Goal: Check status: Check status

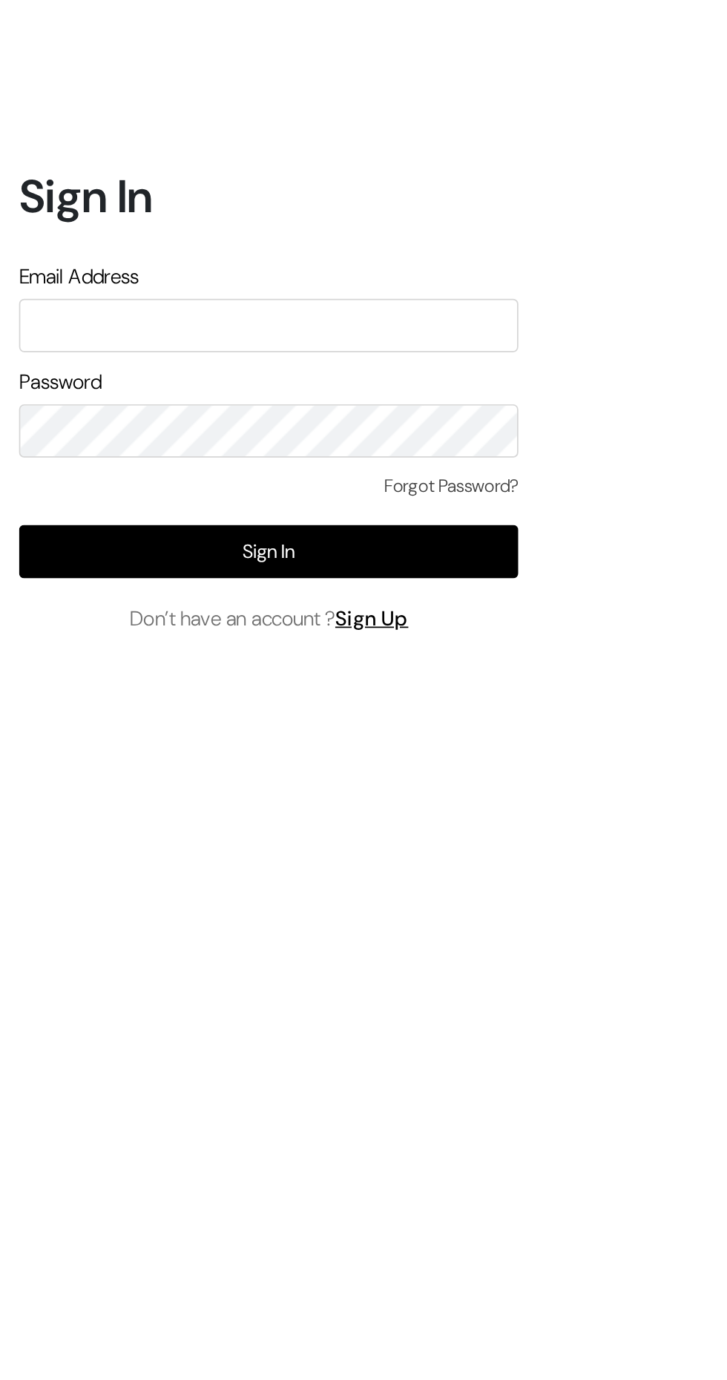
click at [47, 655] on input "text" at bounding box center [157, 639] width 292 height 31
type input "animeshgiri506@gmail.com"
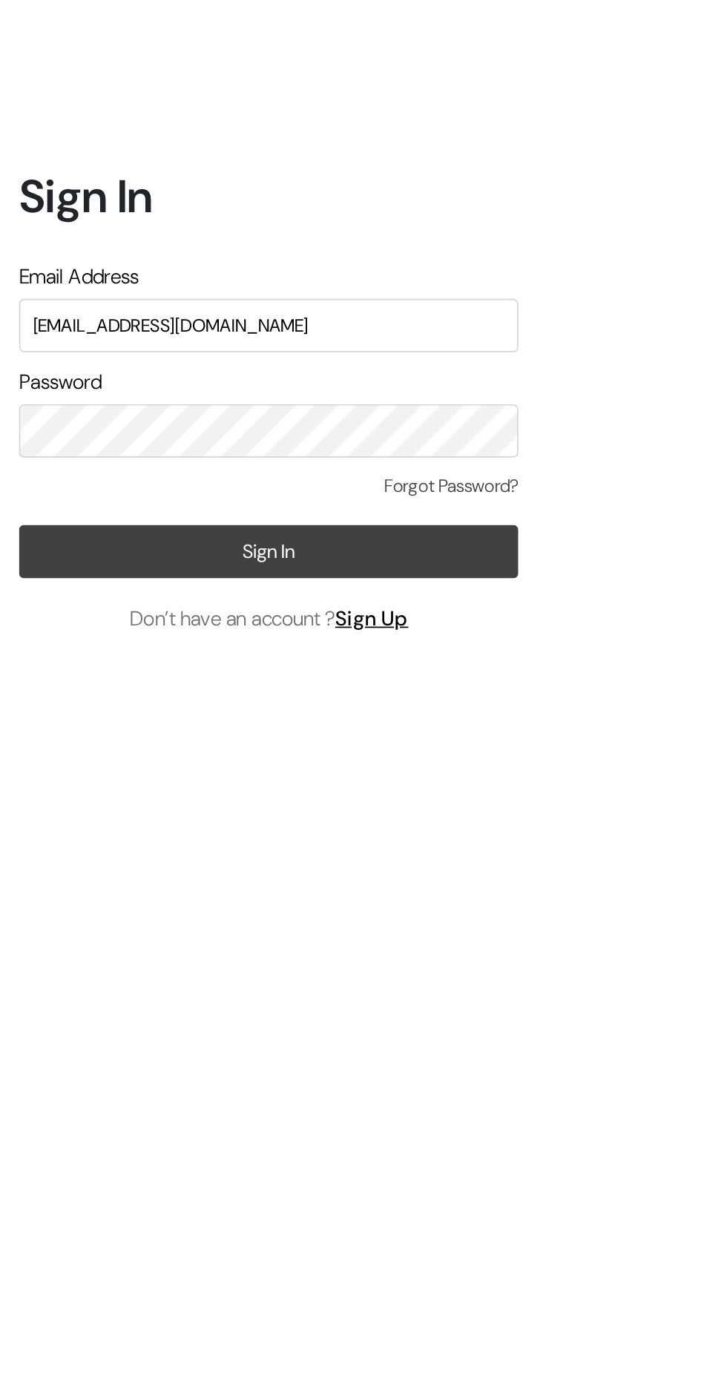
click at [104, 787] on button "Sign In" at bounding box center [157, 771] width 292 height 31
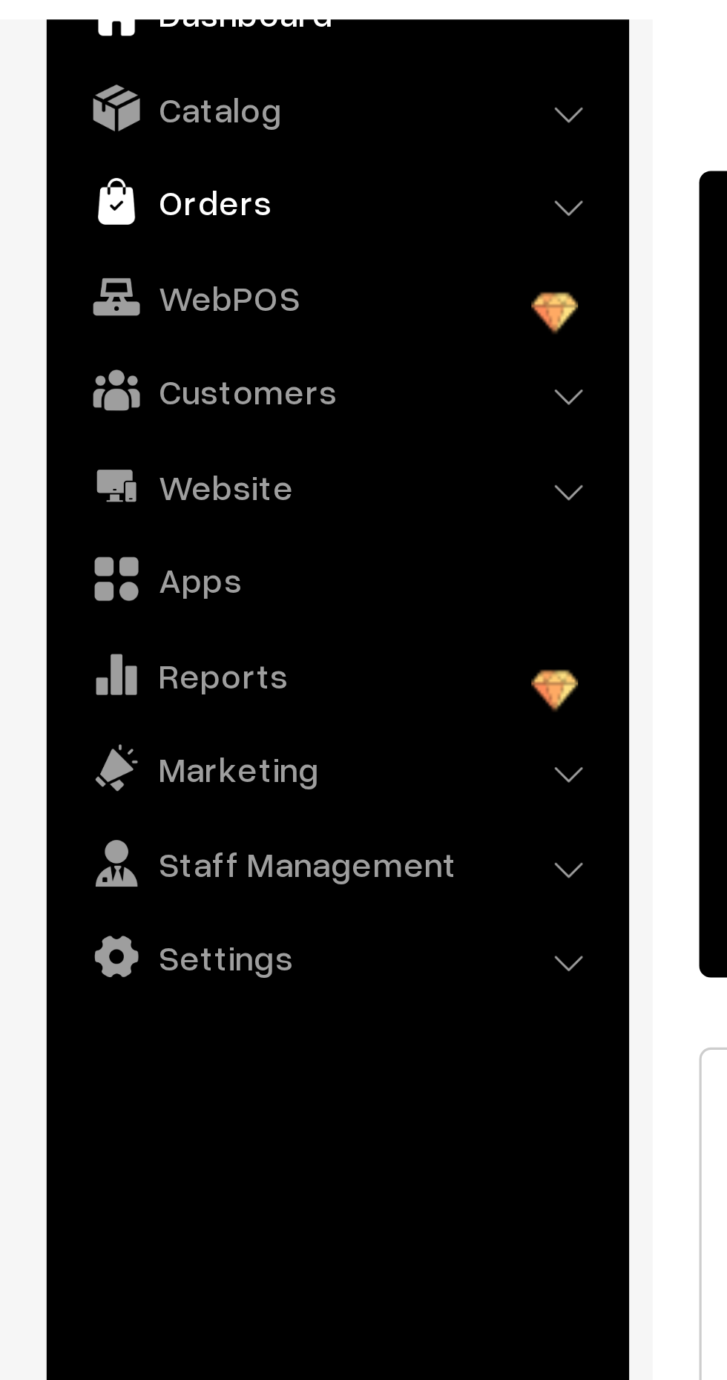
click at [94, 147] on link "Orders" at bounding box center [107, 144] width 177 height 27
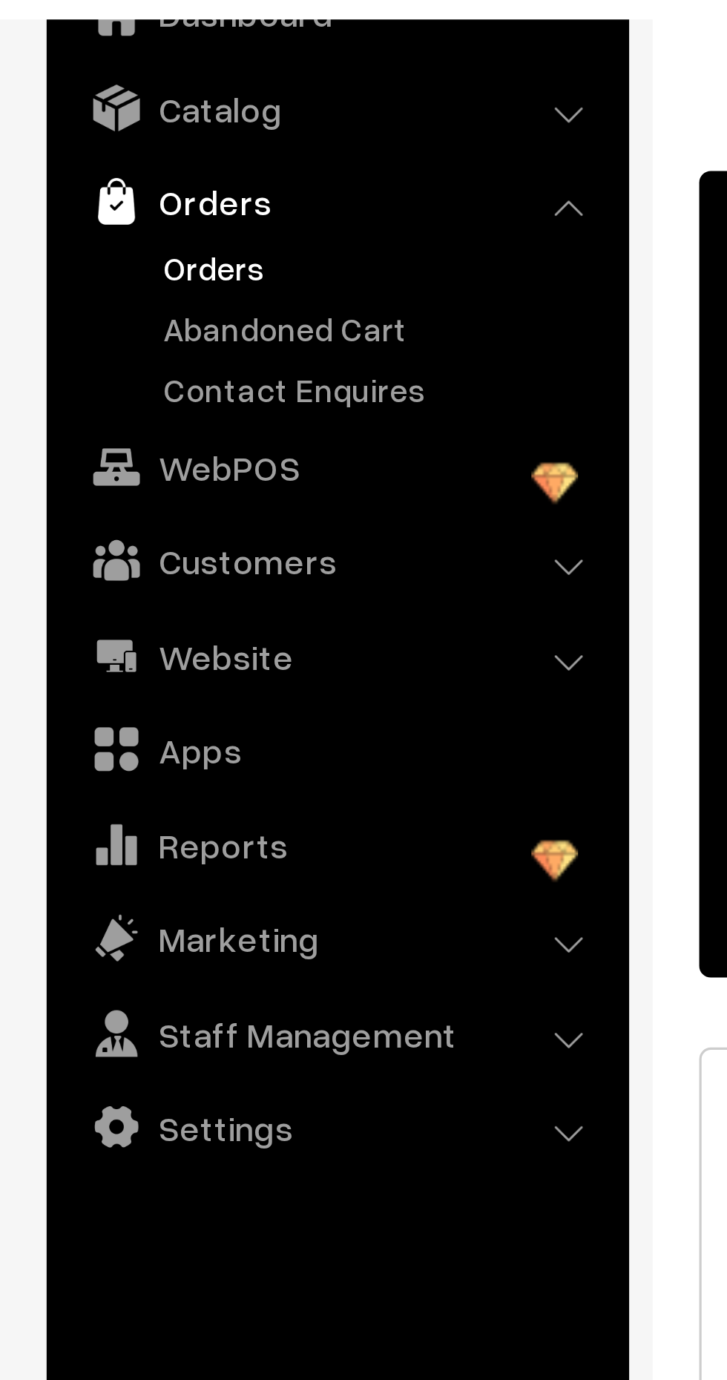
click at [85, 163] on link "Orders" at bounding box center [121, 165] width 147 height 16
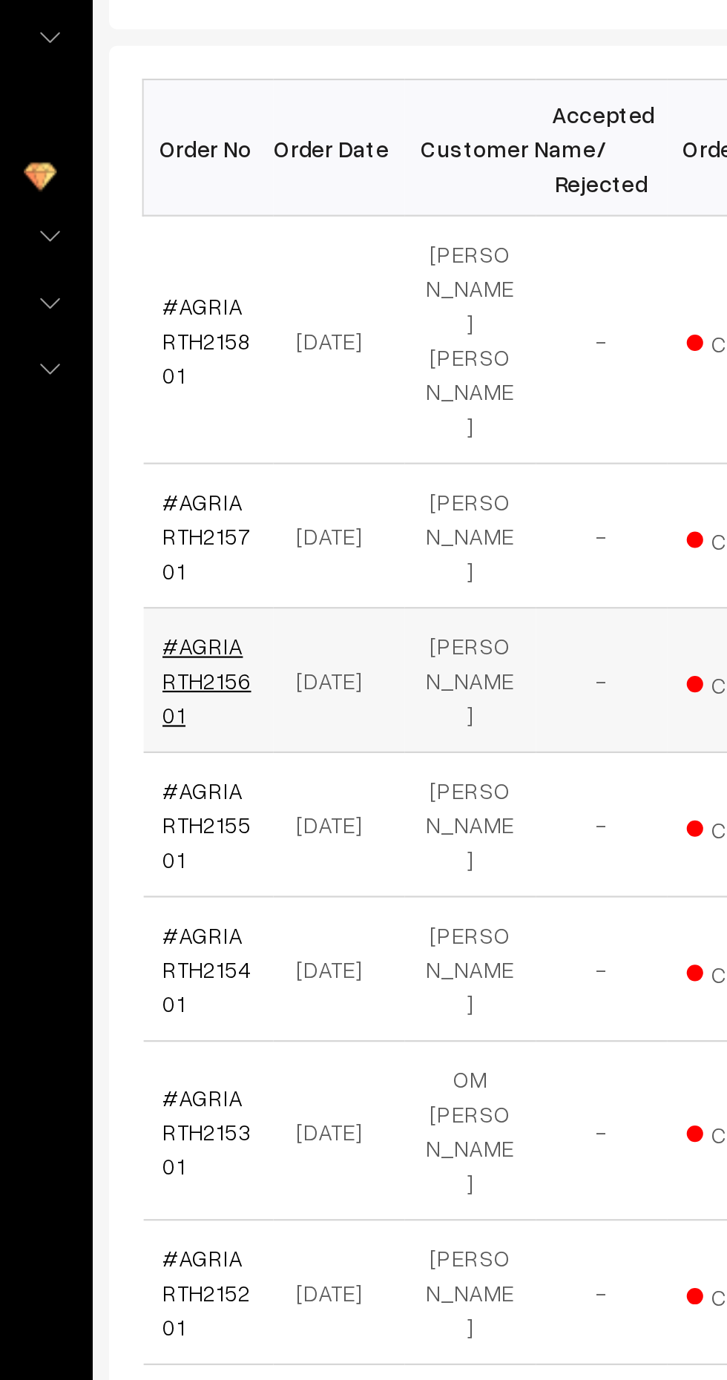
click at [246, 559] on link "#AGRIARTH215601" at bounding box center [252, 581] width 40 height 44
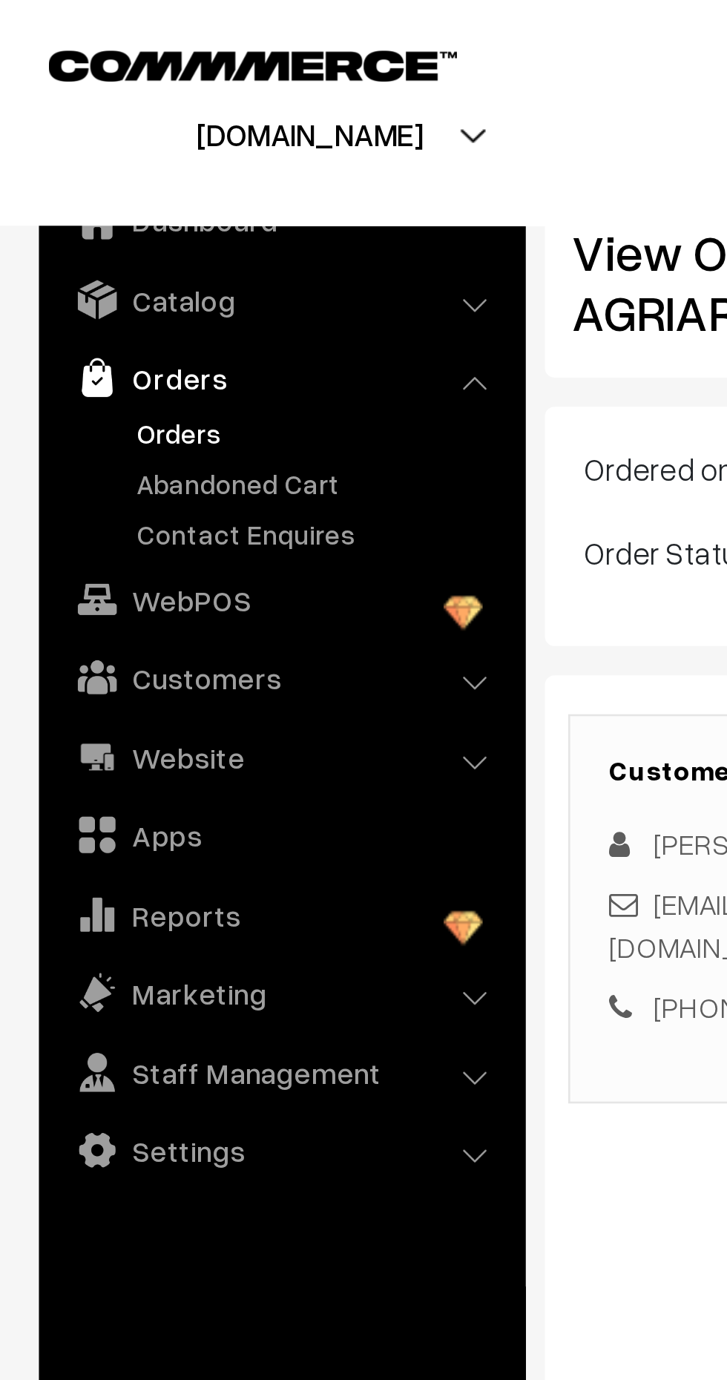
click at [59, 165] on link "Orders" at bounding box center [121, 165] width 147 height 16
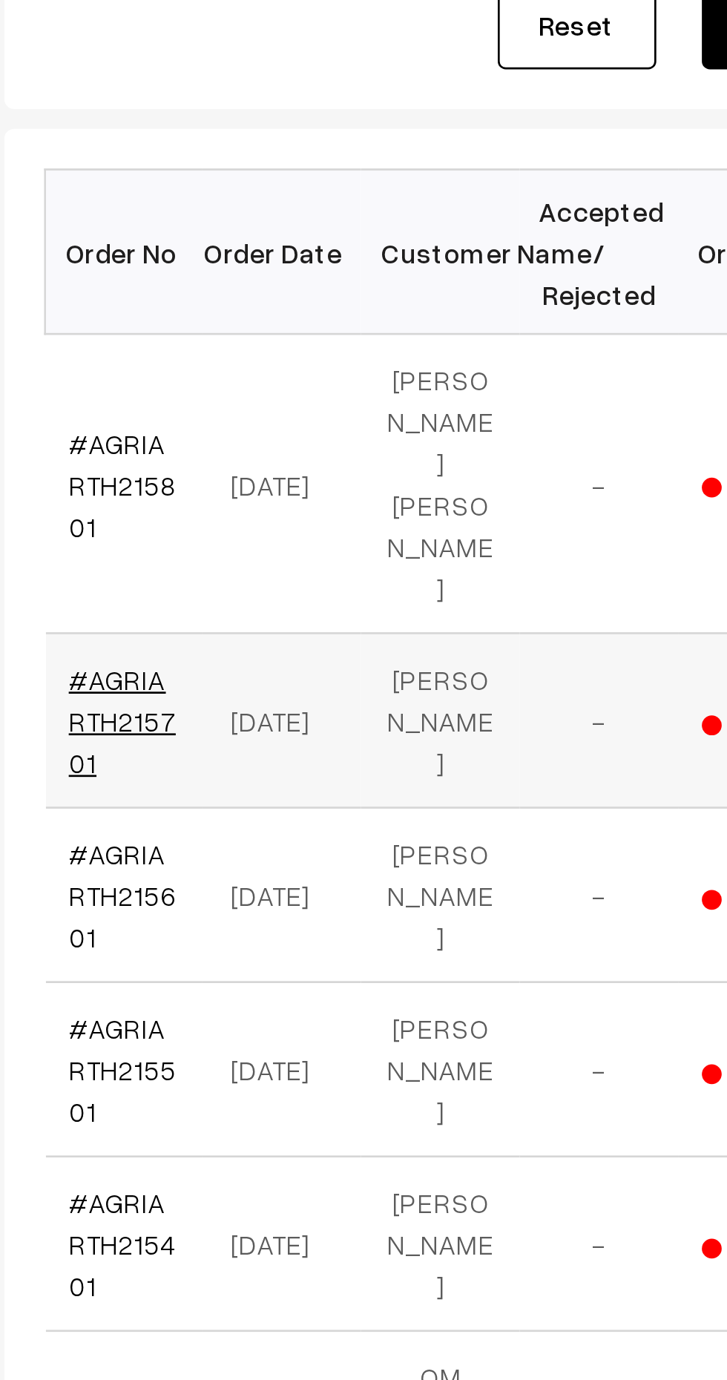
click at [253, 494] on link "#AGRIARTH215701" at bounding box center [252, 516] width 40 height 44
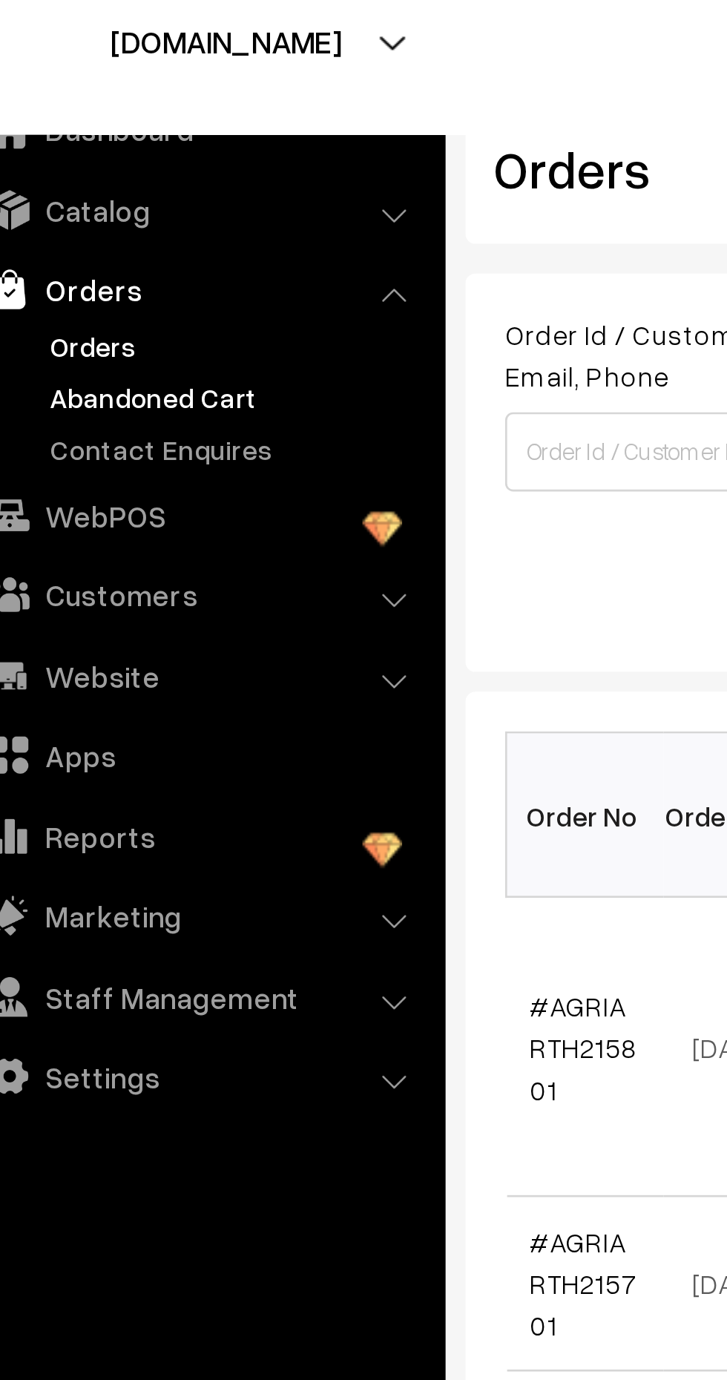
click at [70, 185] on link "Abandoned Cart" at bounding box center [121, 185] width 147 height 16
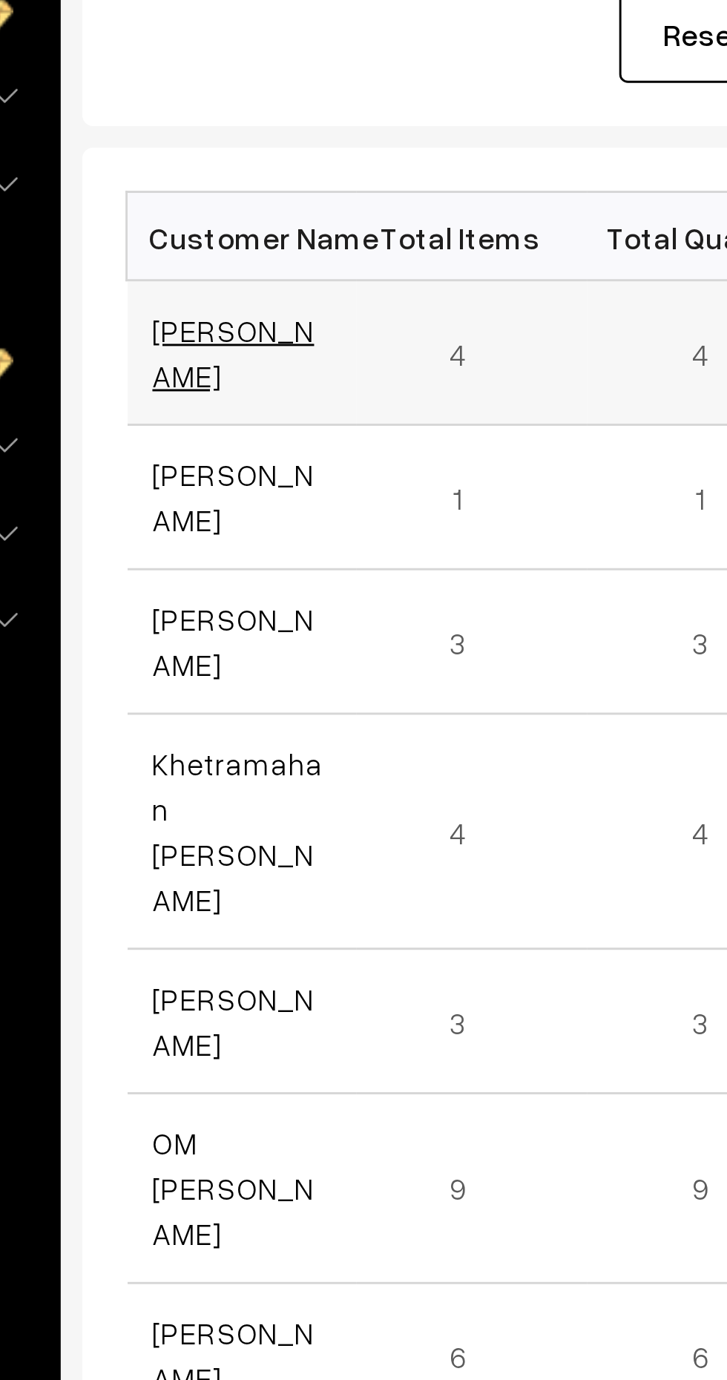
click at [250, 347] on link "[PERSON_NAME]" at bounding box center [260, 349] width 56 height 28
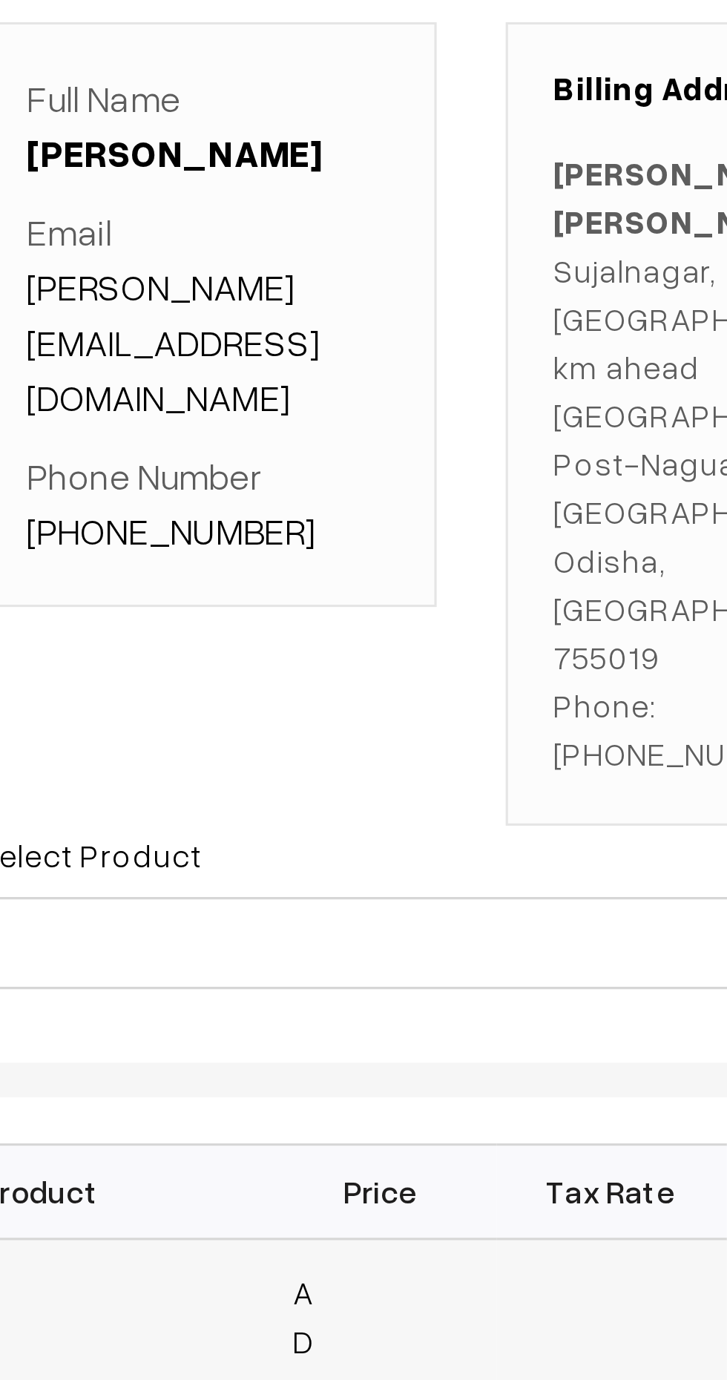
click at [421, 585] on td "-" at bounding box center [421, 718] width 74 height 353
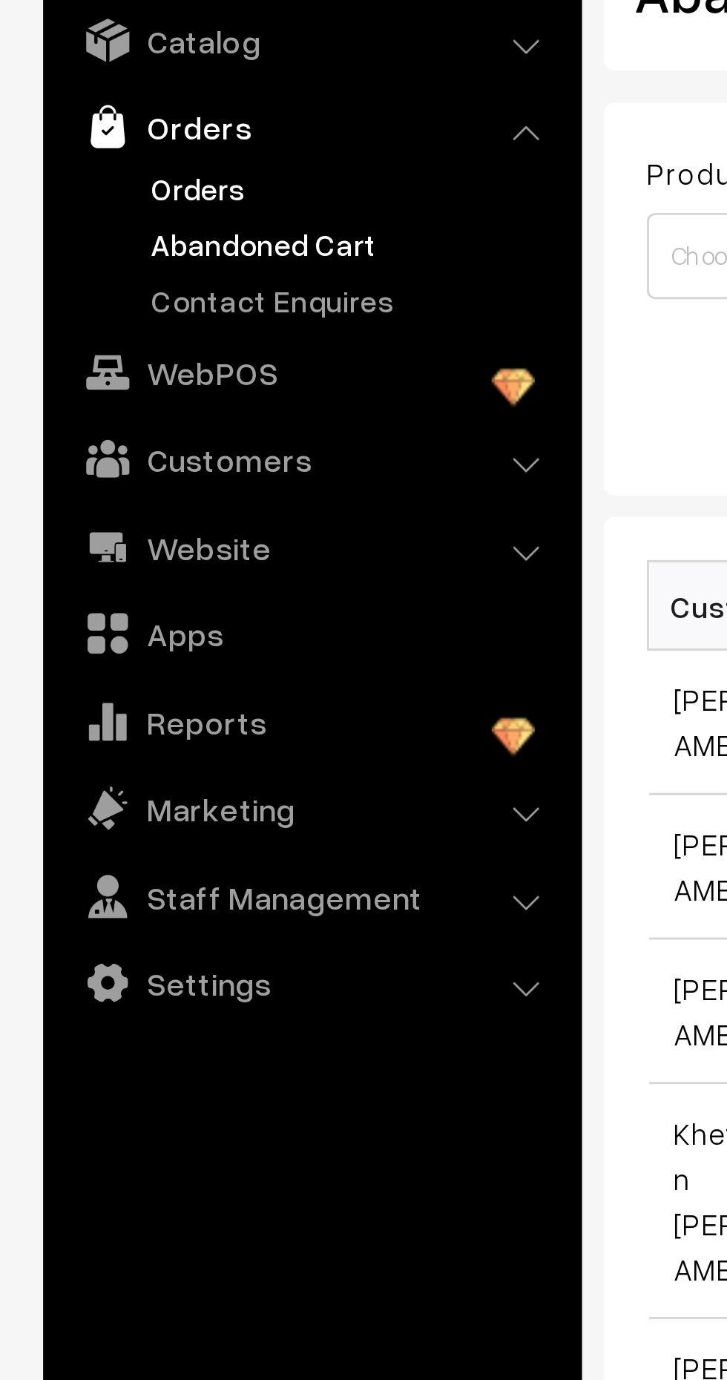
click at [55, 160] on link "Orders" at bounding box center [121, 165] width 147 height 16
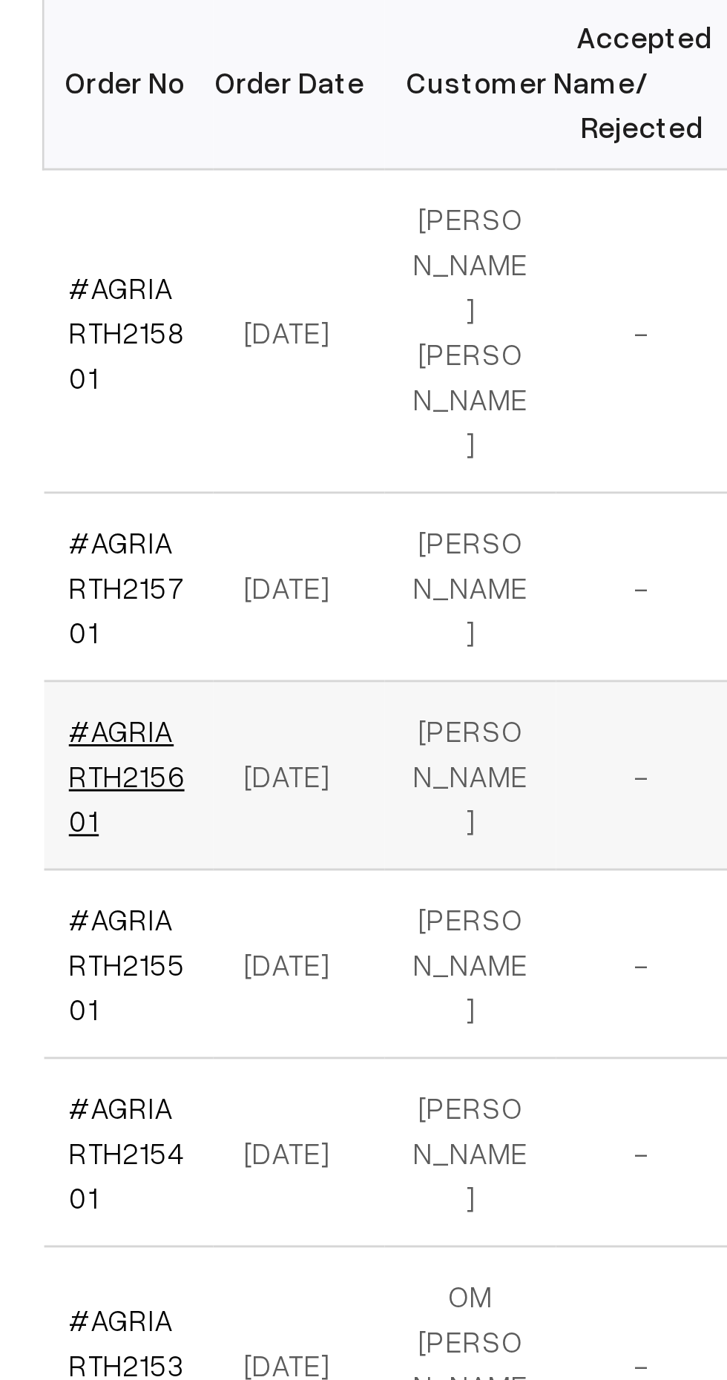
click at [252, 559] on link "#AGRIARTH215601" at bounding box center [252, 581] width 40 height 44
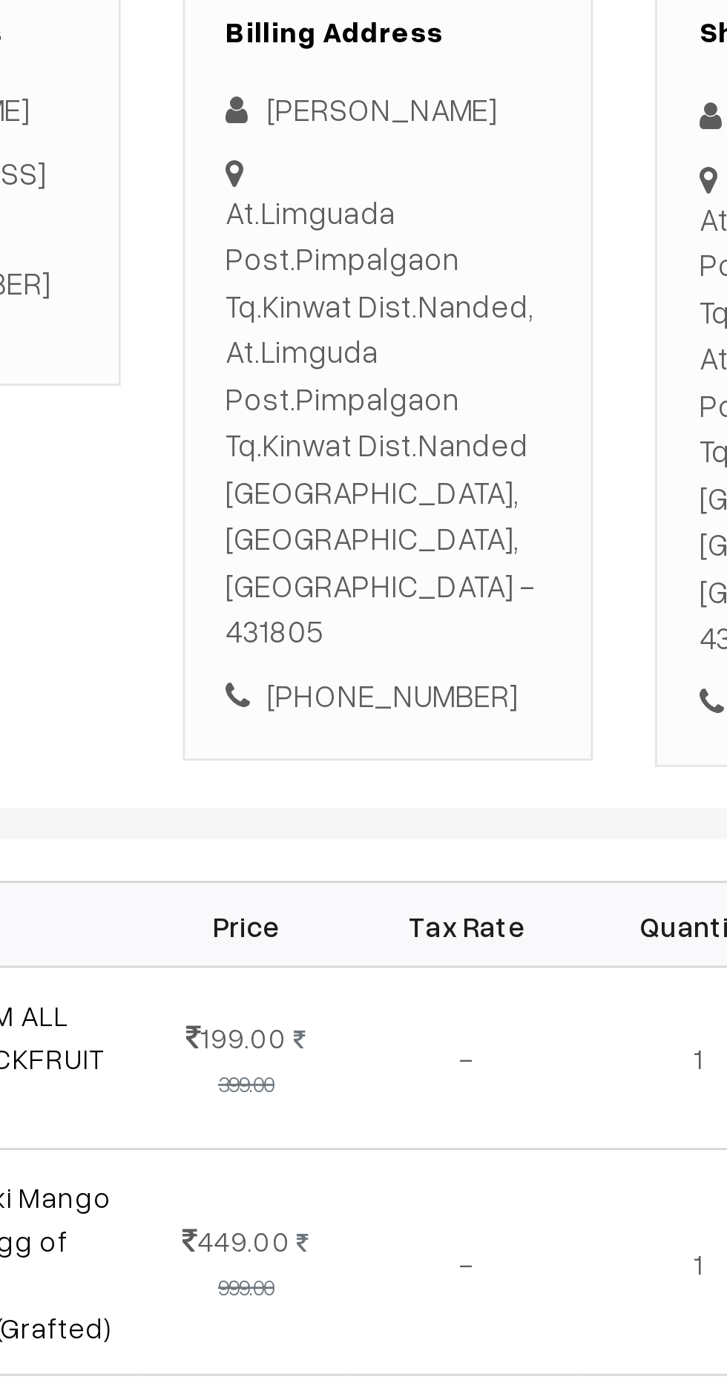
click at [463, 523] on div "+91 8788723848" at bounding box center [460, 531] width 116 height 17
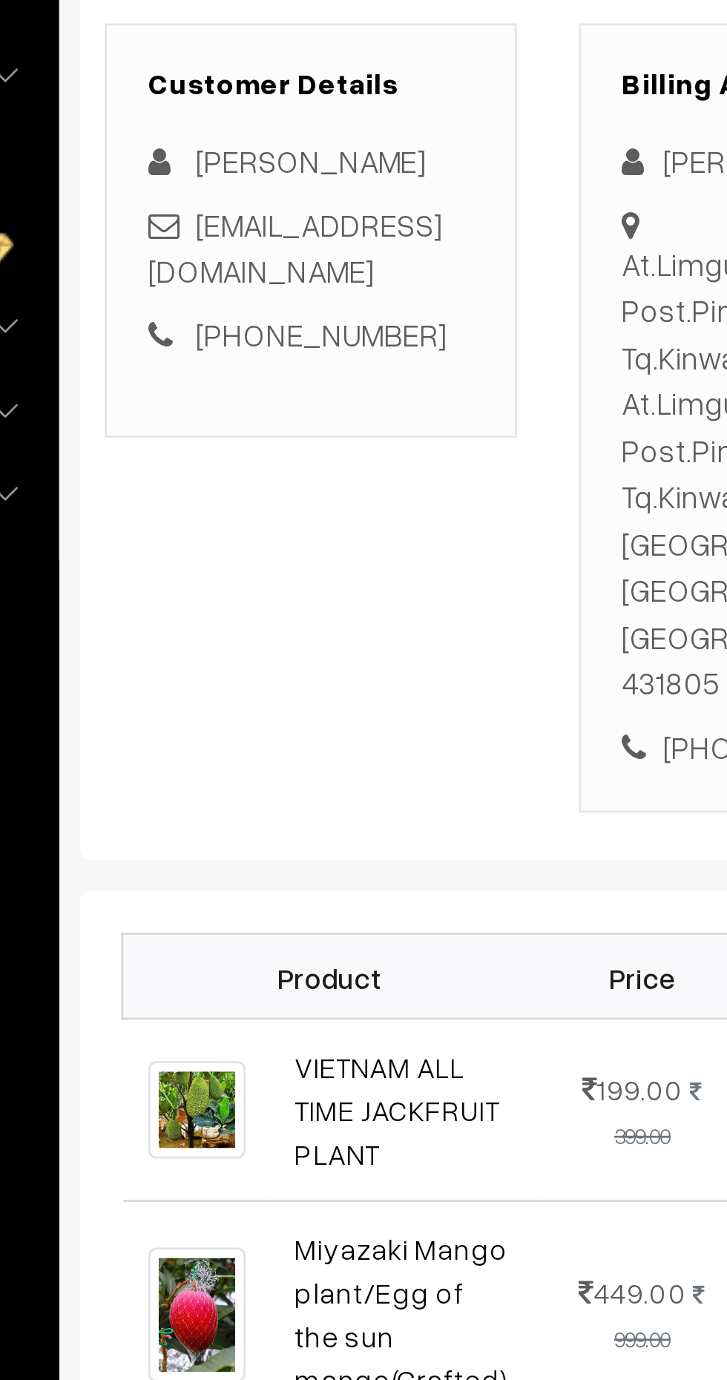
click at [282, 381] on link "+91 8788723848" at bounding box center [294, 383] width 90 height 13
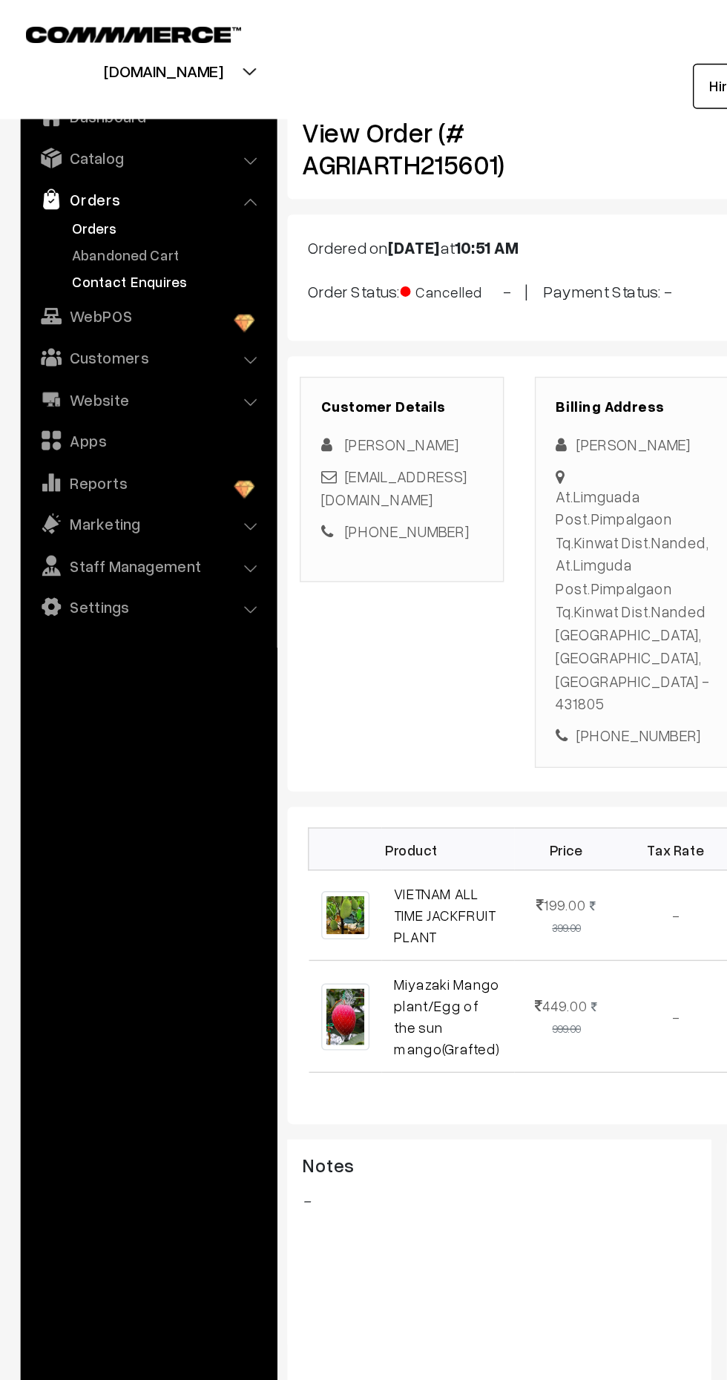
click at [82, 202] on link "Contact Enquires" at bounding box center [121, 204] width 147 height 16
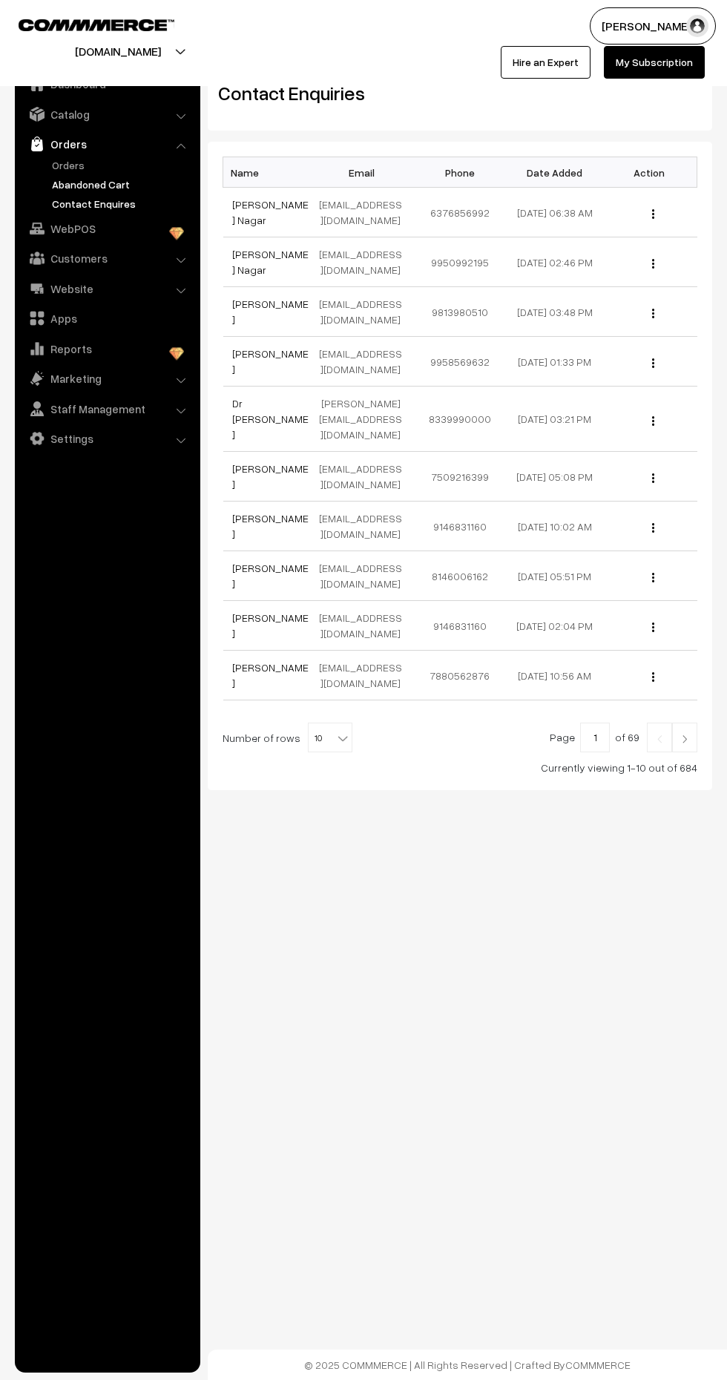
click at [100, 177] on link "Abandoned Cart" at bounding box center [121, 185] width 147 height 16
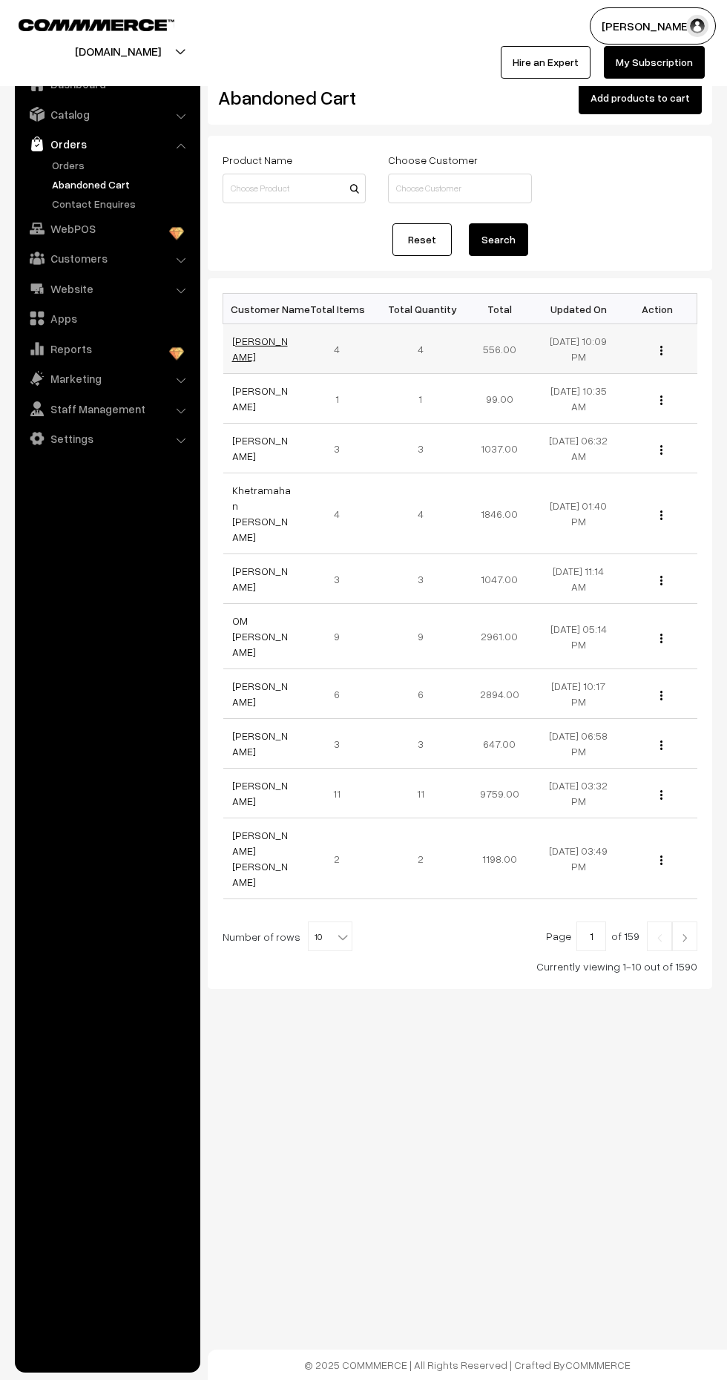
click at [245, 350] on link "[PERSON_NAME]" at bounding box center [260, 349] width 56 height 28
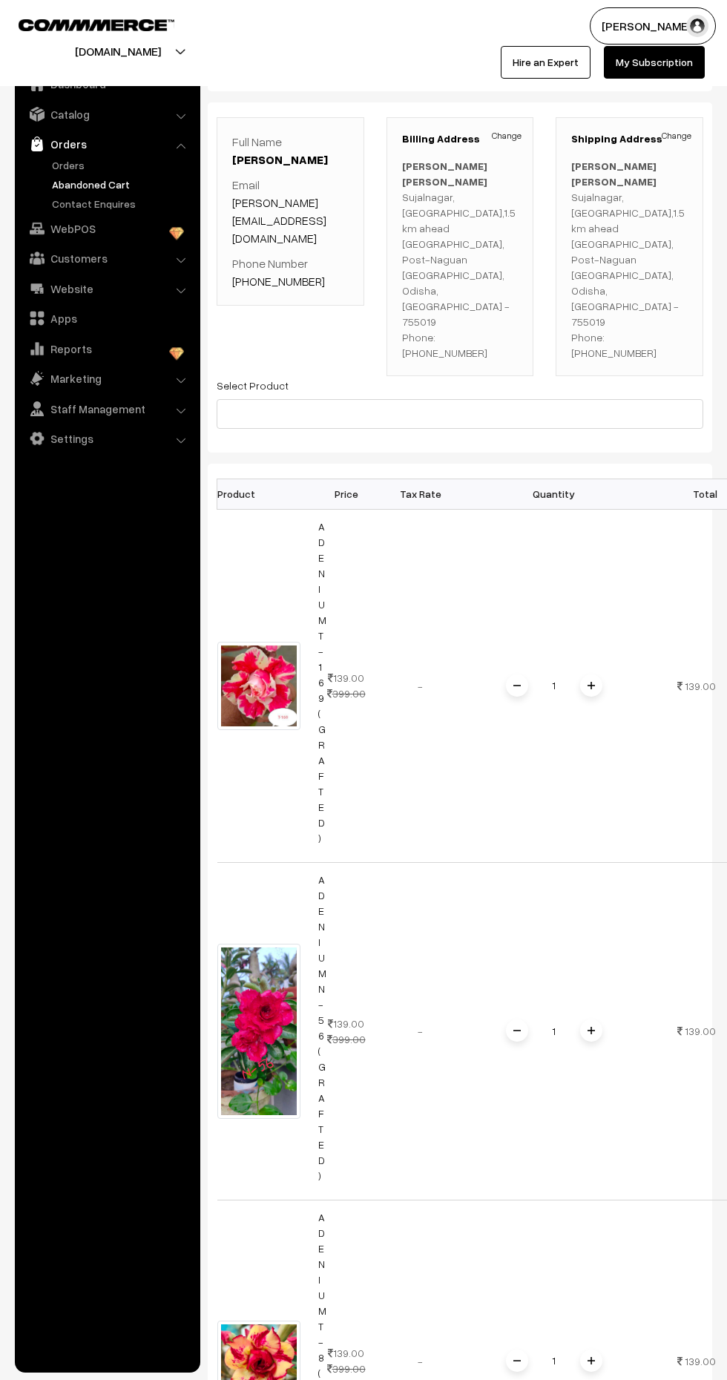
scroll to position [33, 0]
click at [232, 944] on img at bounding box center [258, 1031] width 83 height 174
click at [281, 944] on img at bounding box center [258, 1031] width 83 height 174
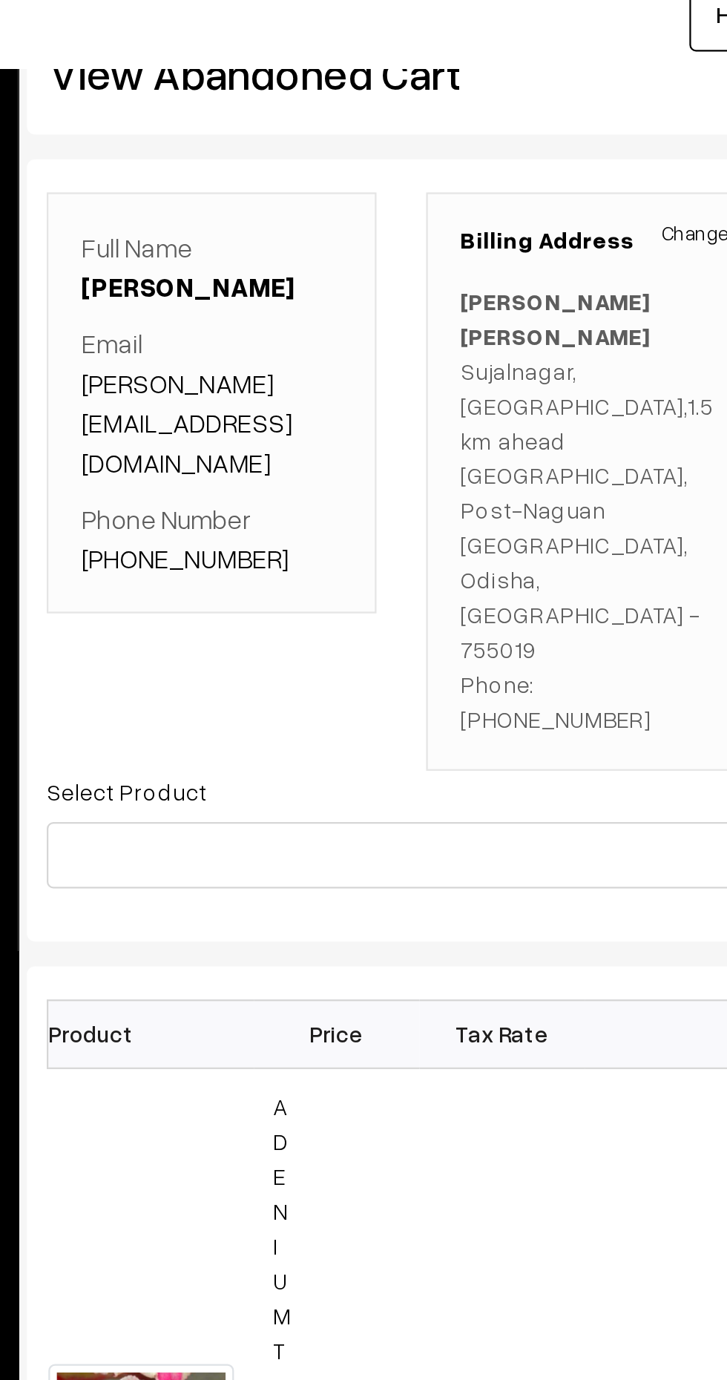
scroll to position [0, 0]
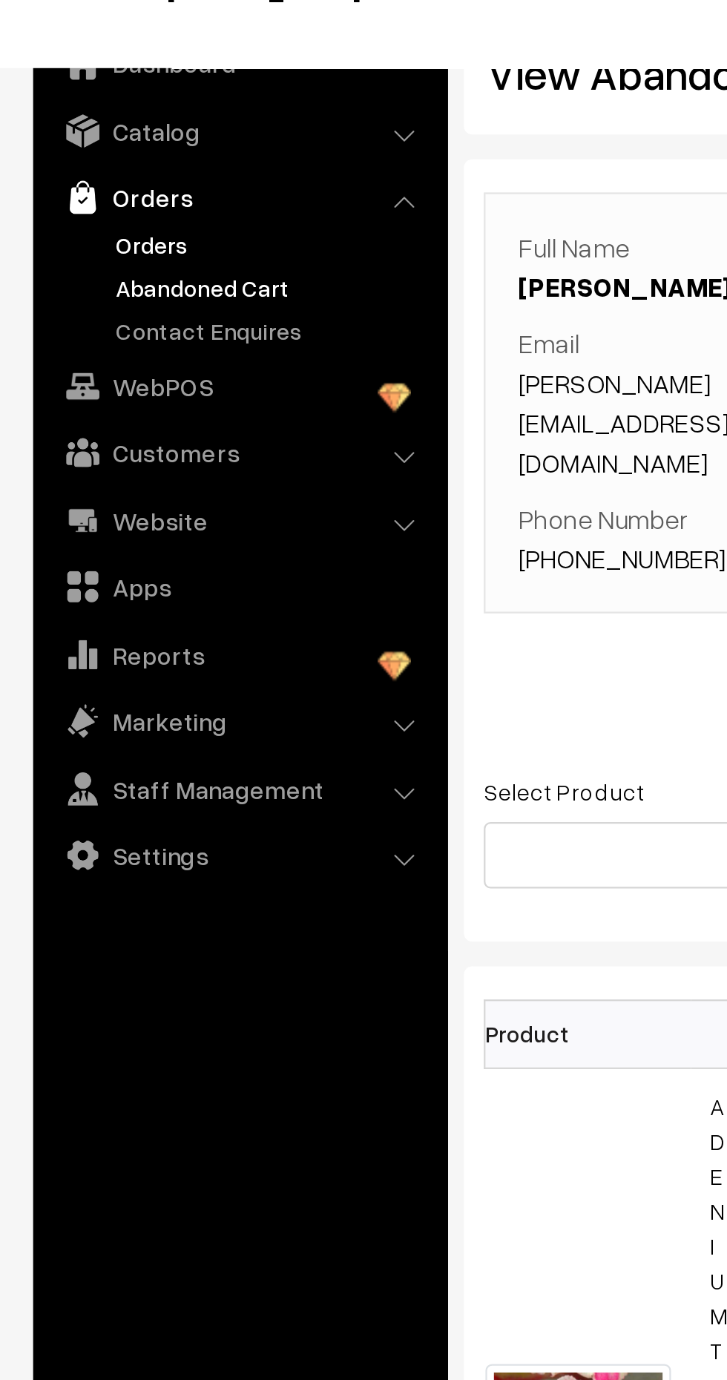
click at [65, 165] on link "Orders" at bounding box center [121, 165] width 147 height 16
